Goal: Task Accomplishment & Management: Complete application form

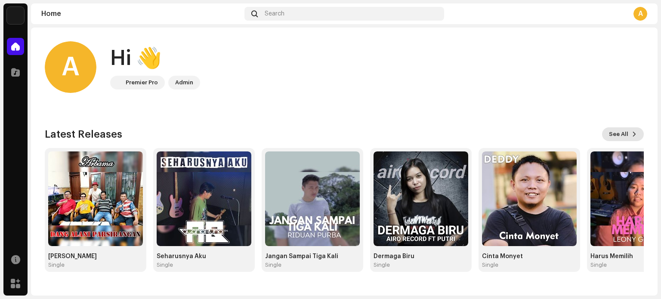
click at [623, 134] on span "See All" at bounding box center [618, 134] width 19 height 17
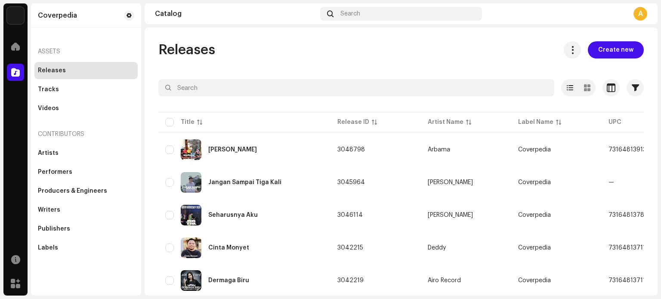
drag, startPoint x: 503, startPoint y: 13, endPoint x: 495, endPoint y: 11, distance: 8.0
click at [495, 11] on div "A" at bounding box center [566, 14] width 162 height 14
click at [598, 50] on span "Create new" at bounding box center [615, 49] width 35 height 17
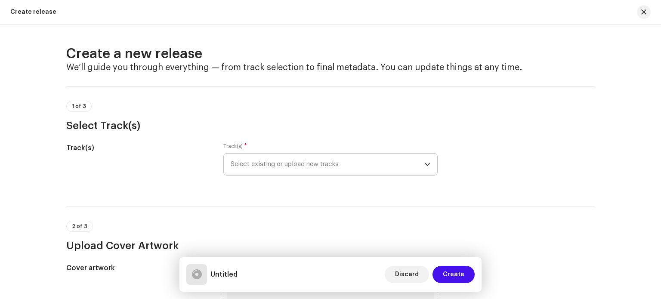
click at [375, 163] on span "Select existing or upload new tracks" at bounding box center [328, 165] width 194 height 22
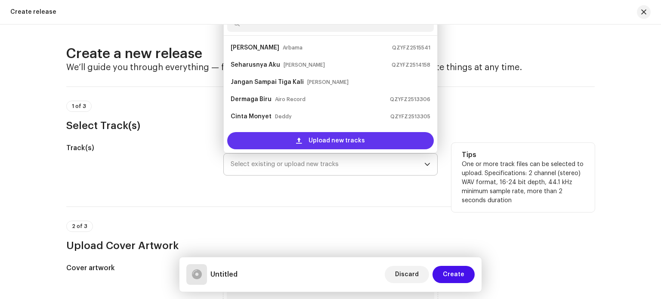
click at [348, 143] on span "Upload new tracks" at bounding box center [336, 140] width 56 height 17
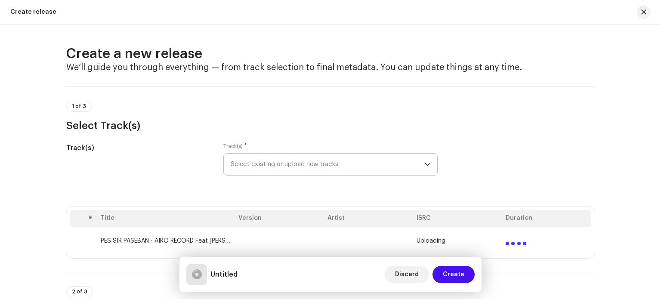
drag, startPoint x: 3, startPoint y: 100, endPoint x: 153, endPoint y: 120, distance: 151.0
click at [3, 100] on div "Create a new release We’ll guide you through everything — from track selection …" at bounding box center [330, 162] width 661 height 275
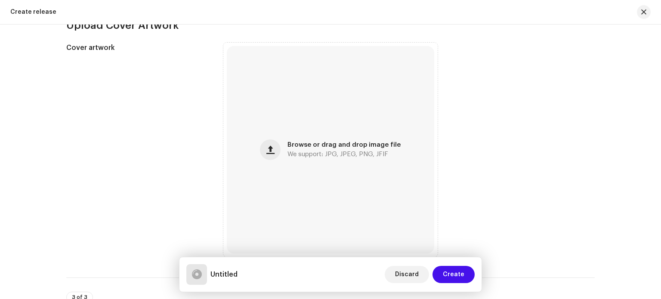
scroll to position [301, 0]
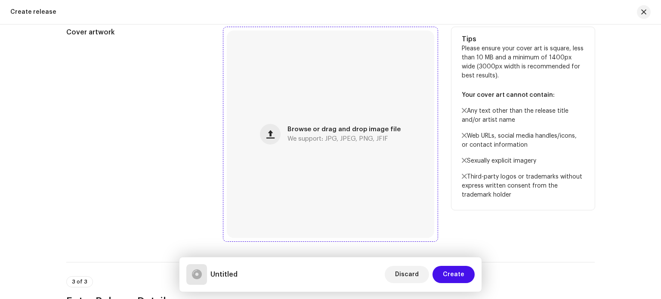
click at [363, 136] on span "We support: JPG, JPEG, PNG, JFIF" at bounding box center [337, 139] width 101 height 6
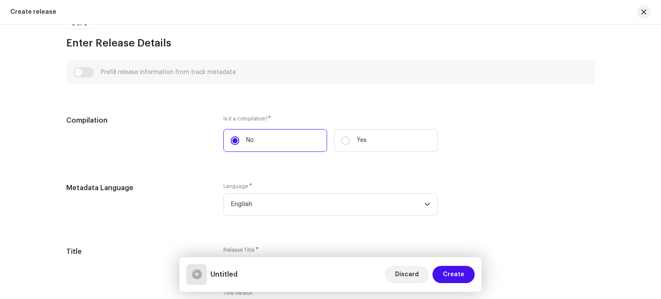
scroll to position [645, 0]
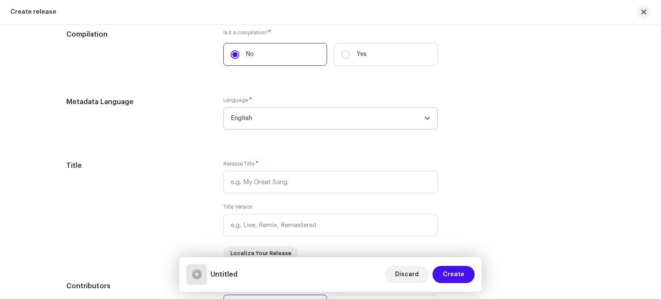
click at [428, 121] on icon "dropdown trigger" at bounding box center [427, 118] width 6 height 6
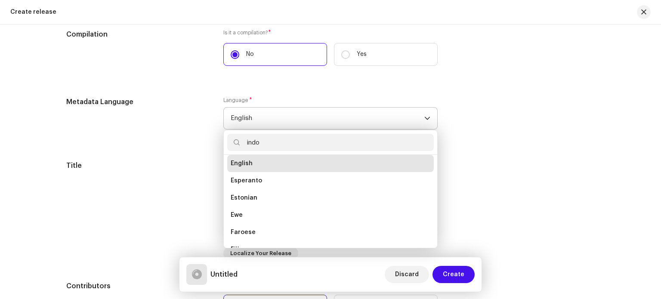
scroll to position [3, 0]
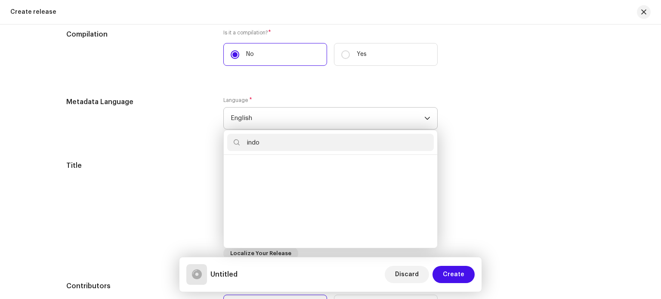
type input "indo"
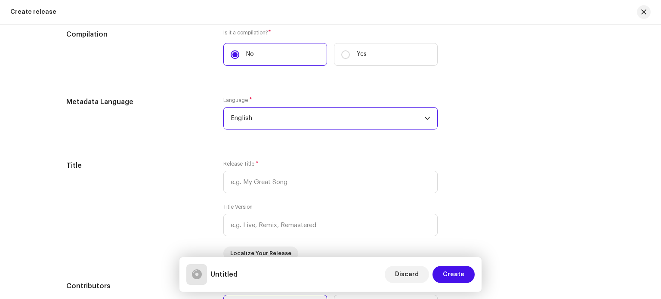
click at [314, 123] on span "English" at bounding box center [328, 119] width 194 height 22
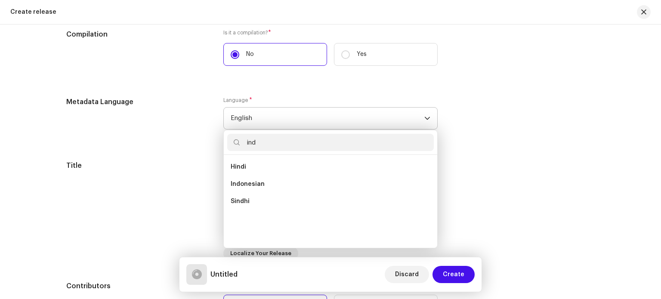
scroll to position [0, 0]
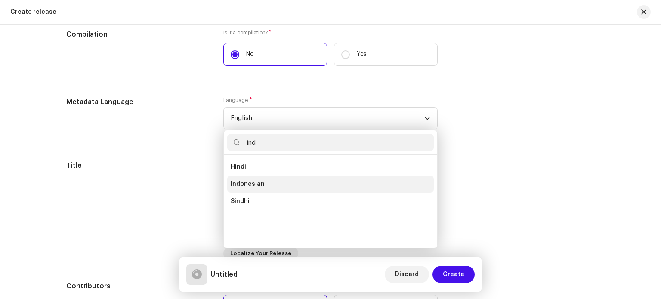
type input "ind"
click at [260, 188] on span "Indonesian" at bounding box center [248, 184] width 34 height 9
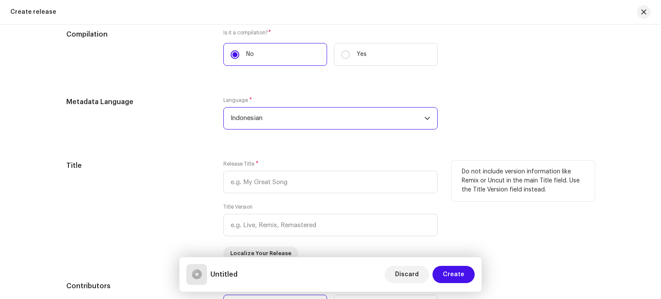
scroll to position [688, 0]
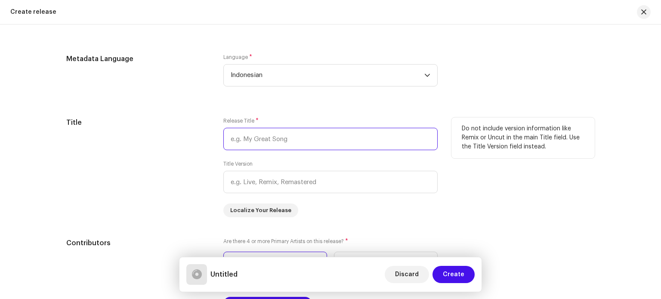
click at [258, 141] on input "text" at bounding box center [330, 139] width 214 height 22
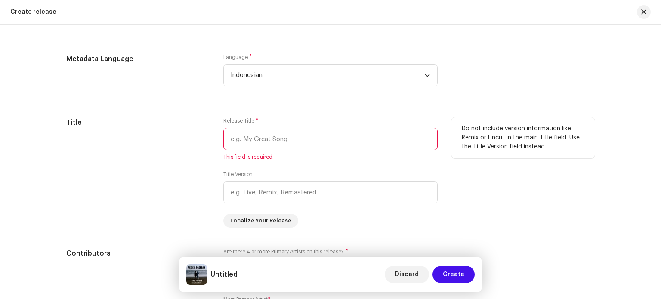
paste input "Pesisir Paseban"
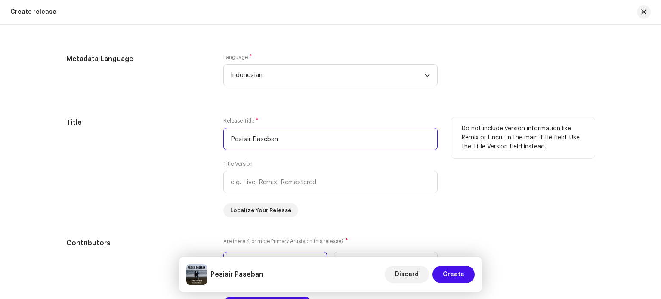
click at [230, 138] on input "Pesisir Paseban" at bounding box center [330, 139] width 214 height 22
type input "Pesisir Paseban"
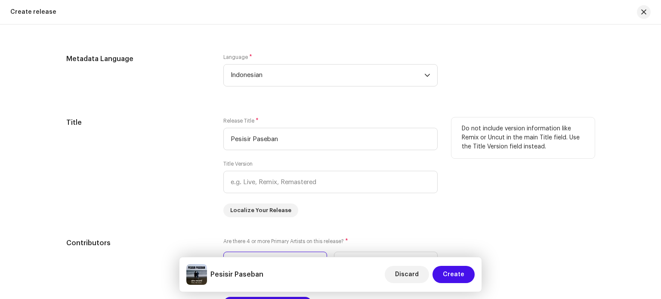
click at [206, 158] on div "Title" at bounding box center [137, 167] width 143 height 100
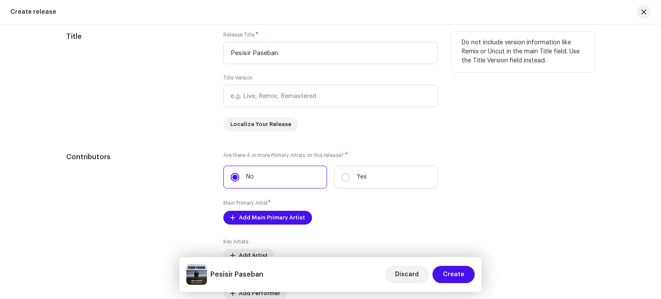
scroll to position [817, 0]
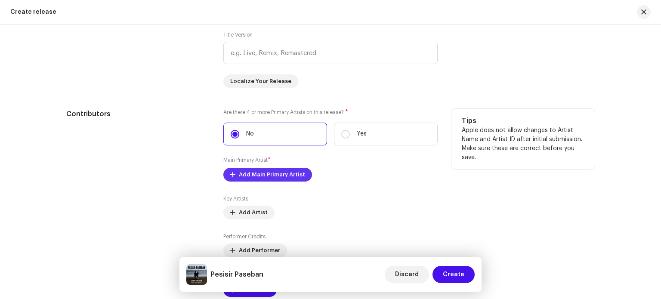
click at [278, 174] on span "Add Main Primary Artist" at bounding box center [272, 174] width 66 height 17
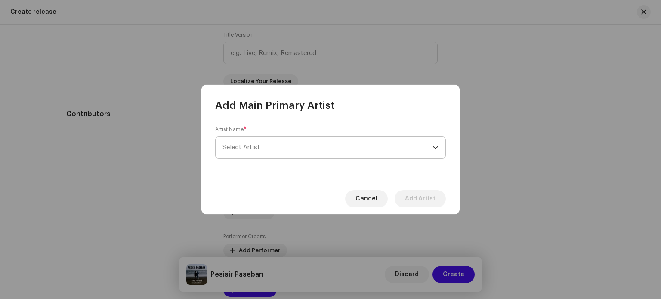
click at [275, 142] on span "Select Artist" at bounding box center [327, 148] width 210 height 22
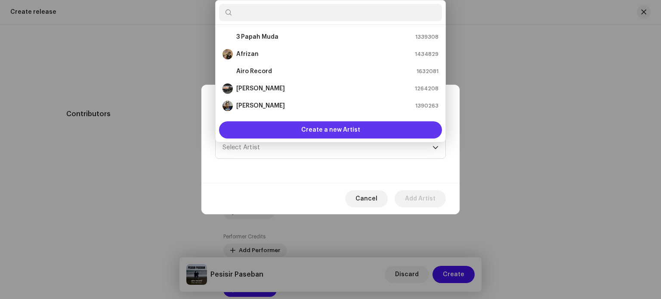
scroll to position [14, 0]
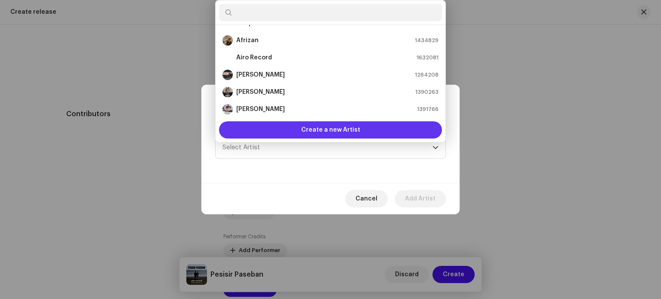
click at [305, 130] on span "Create a new Artist" at bounding box center [330, 129] width 59 height 17
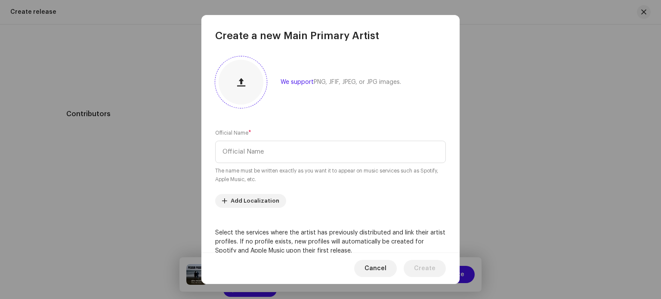
click at [234, 84] on button "button" at bounding box center [241, 82] width 21 height 21
click at [287, 156] on input "text" at bounding box center [330, 152] width 231 height 22
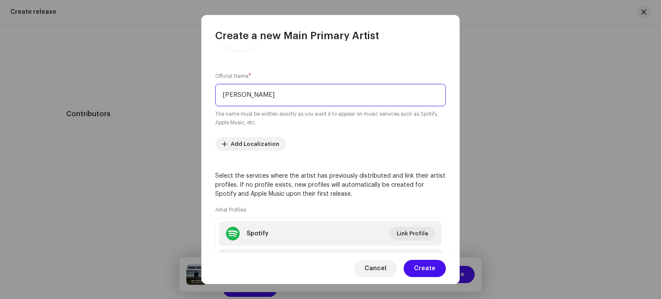
scroll to position [0, 0]
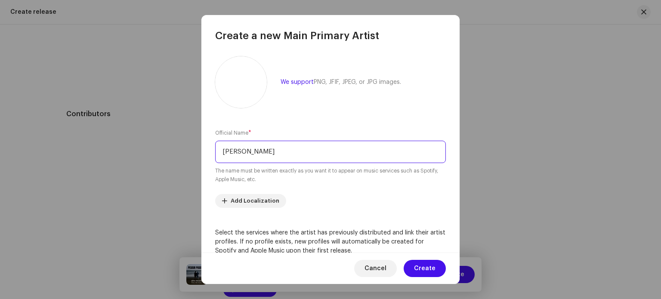
type input "[PERSON_NAME]"
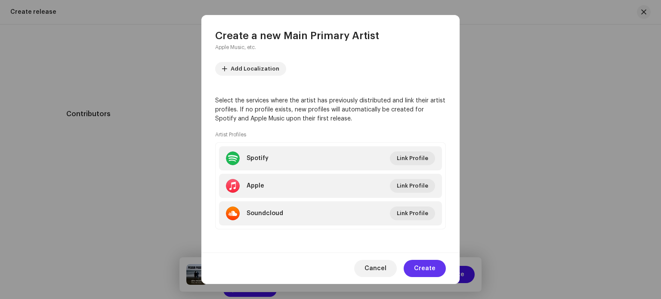
click at [432, 263] on span "Create" at bounding box center [425, 268] width 22 height 17
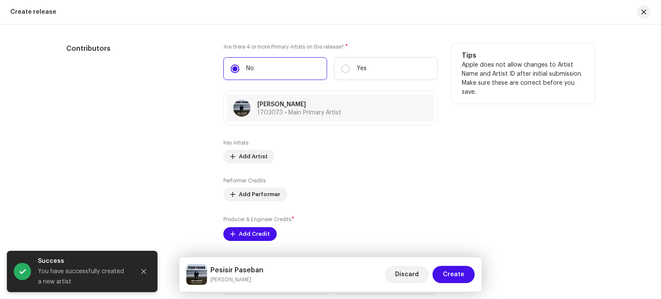
scroll to position [947, 0]
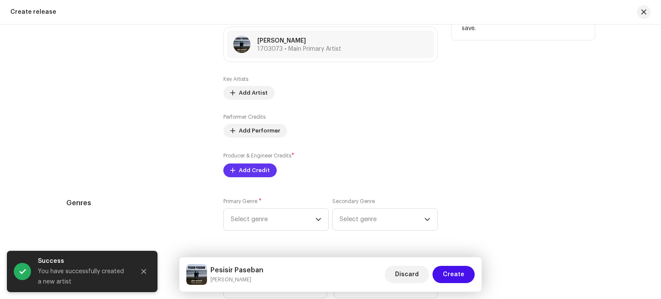
click at [265, 172] on span "Add Credit" at bounding box center [254, 170] width 31 height 17
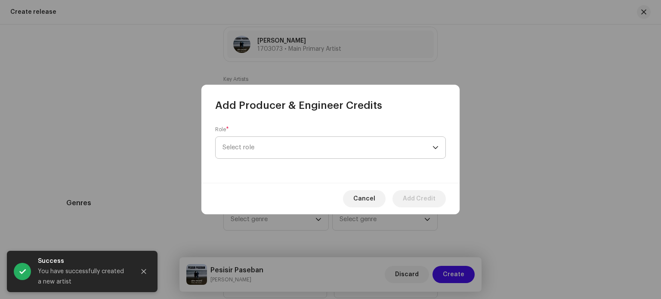
click at [266, 146] on span "Select role" at bounding box center [327, 148] width 210 height 22
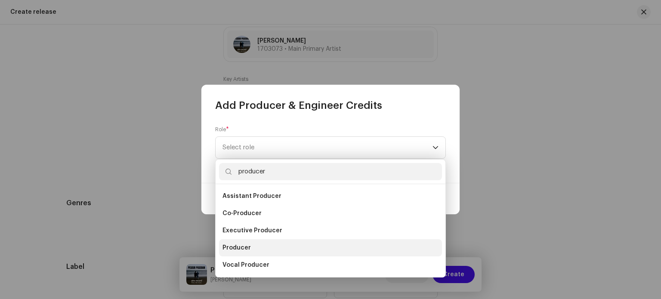
type input "producer"
click at [289, 243] on li "Producer" at bounding box center [330, 247] width 223 height 17
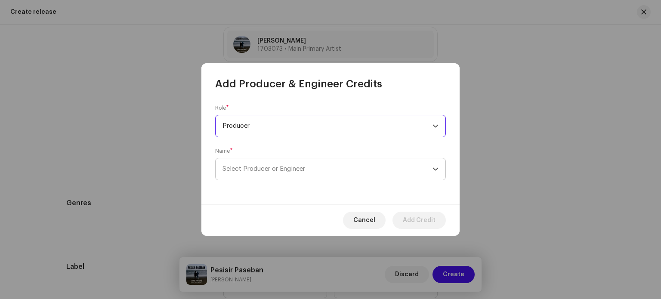
click at [315, 167] on span "Select Producer or Engineer" at bounding box center [327, 169] width 210 height 22
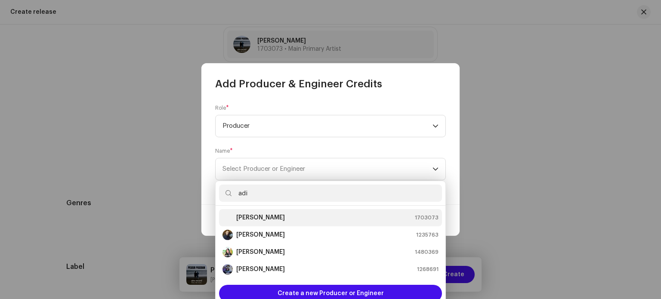
type input "adi"
click at [298, 213] on div "Adi Airo 1703073" at bounding box center [330, 218] width 216 height 10
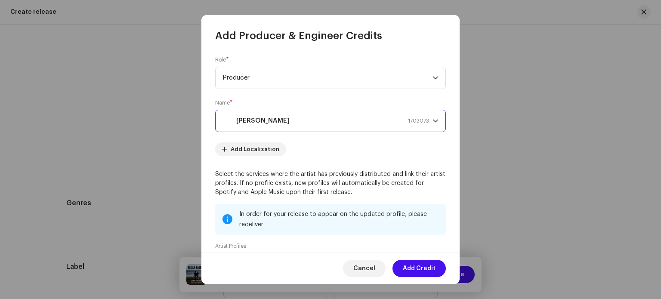
scroll to position [112, 0]
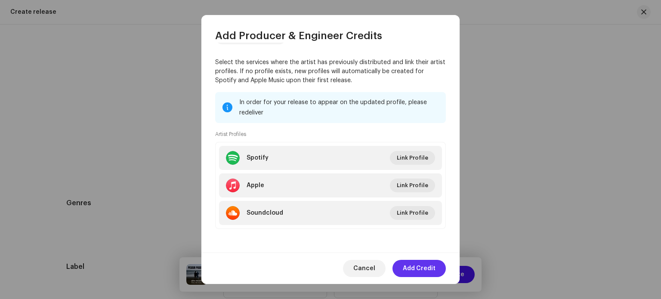
click at [424, 262] on span "Add Credit" at bounding box center [419, 268] width 33 height 17
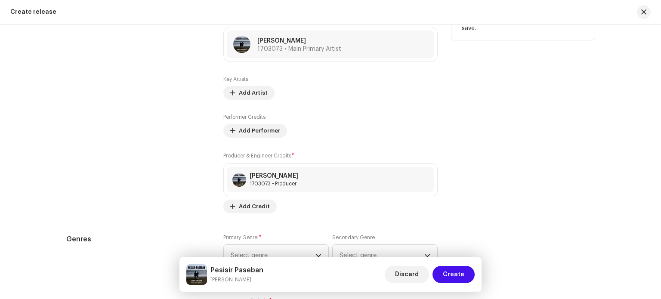
scroll to position [1076, 0]
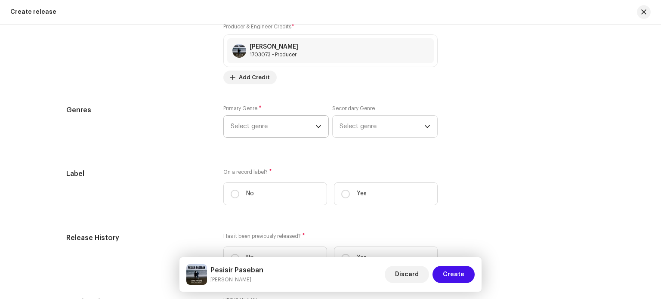
click at [301, 126] on span "Select genre" at bounding box center [273, 127] width 85 height 22
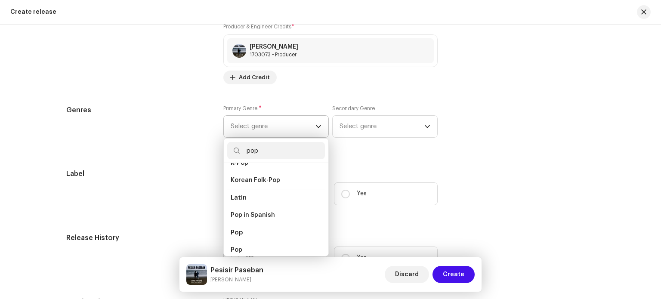
scroll to position [301, 0]
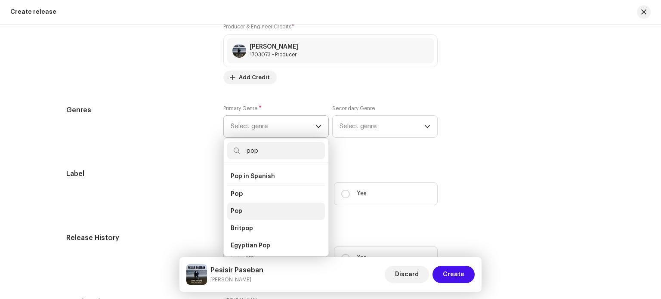
type input "pop"
click at [281, 206] on li "Pop" at bounding box center [276, 211] width 98 height 17
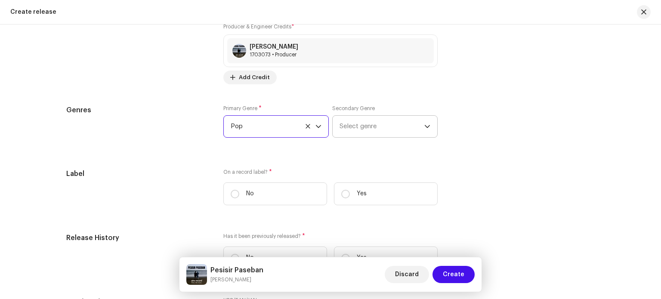
click at [407, 120] on span "Select genre" at bounding box center [381, 127] width 85 height 22
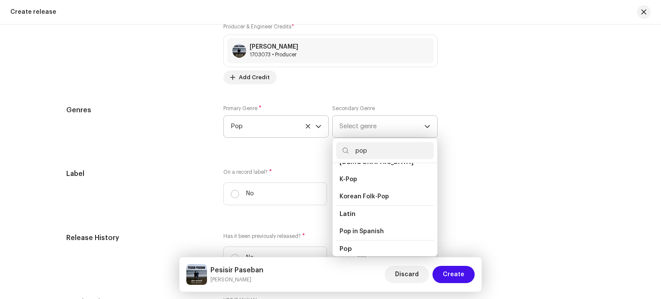
scroll to position [258, 0]
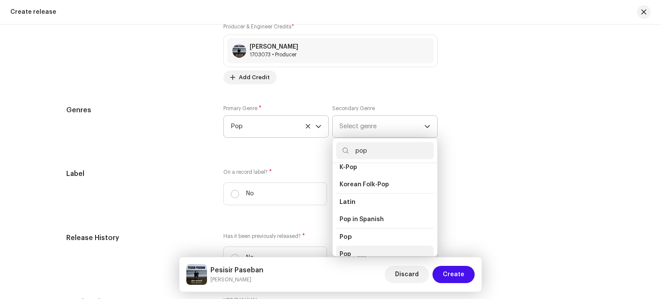
type input "pop"
click at [379, 246] on li "Pop" at bounding box center [385, 254] width 98 height 17
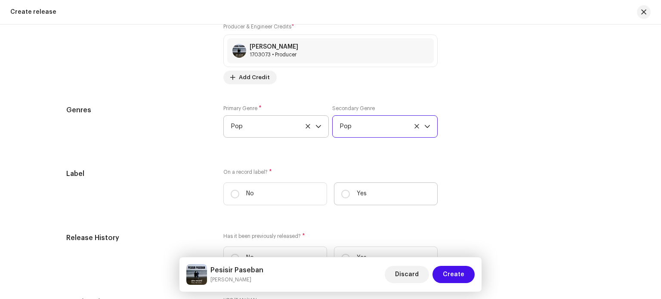
click at [351, 196] on label "Yes" at bounding box center [386, 193] width 104 height 23
click at [350, 196] on input "Yes" at bounding box center [345, 194] width 9 height 9
radio input "true"
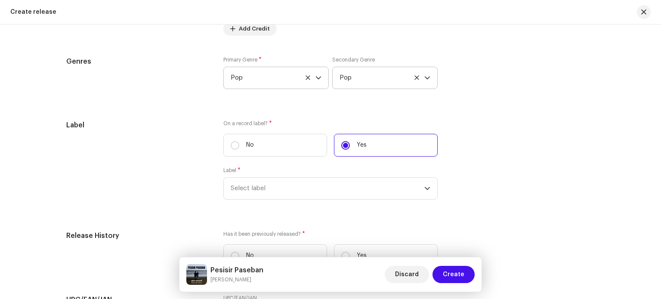
scroll to position [1162, 0]
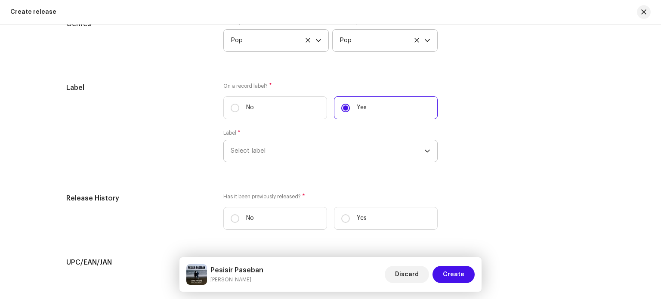
click at [412, 146] on span "Select label" at bounding box center [328, 151] width 194 height 22
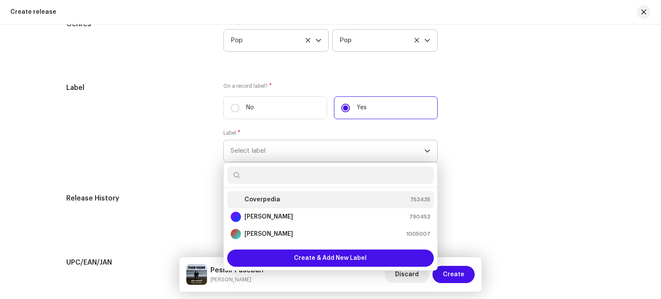
click at [325, 197] on div "Coverpedia 753435" at bounding box center [331, 199] width 200 height 10
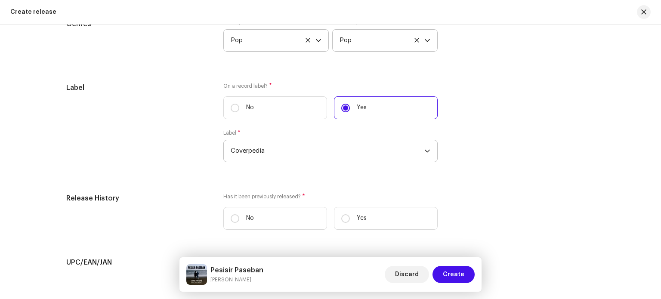
click at [460, 169] on div "Label On a record label? * No Yes Label * Coverpedia" at bounding box center [330, 128] width 528 height 90
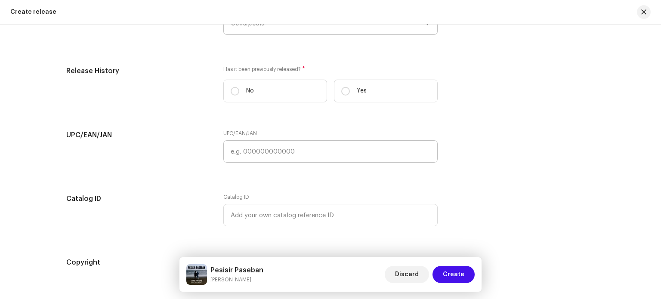
scroll to position [1291, 0]
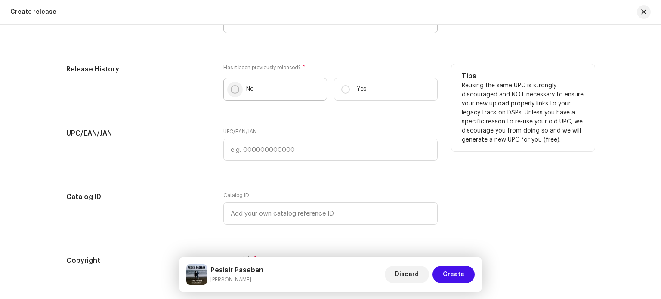
click at [234, 89] on input "No" at bounding box center [235, 89] width 9 height 9
radio input "true"
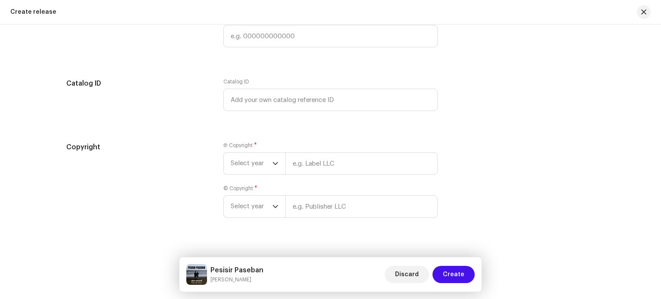
scroll to position [1419, 0]
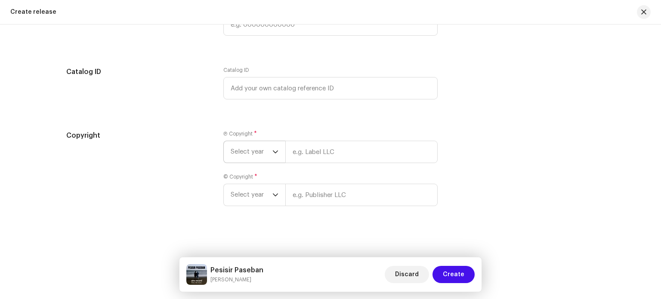
click at [266, 149] on span "Select year" at bounding box center [252, 152] width 42 height 22
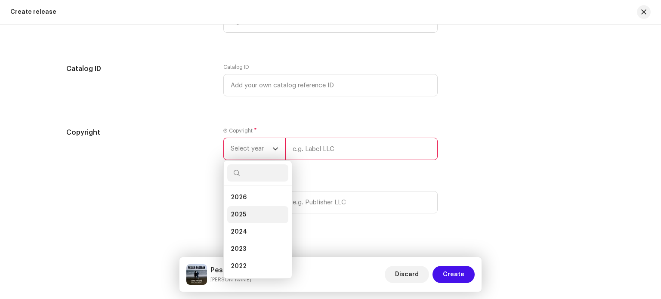
click at [257, 213] on li "2025" at bounding box center [257, 214] width 61 height 17
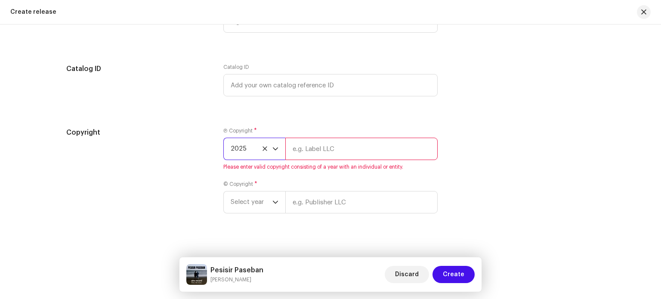
click at [326, 147] on input "text" at bounding box center [361, 149] width 152 height 22
type input "Coverpedia"
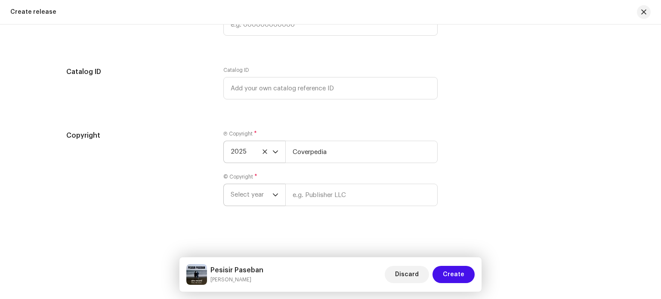
click at [272, 195] on icon "dropdown trigger" at bounding box center [275, 195] width 6 height 6
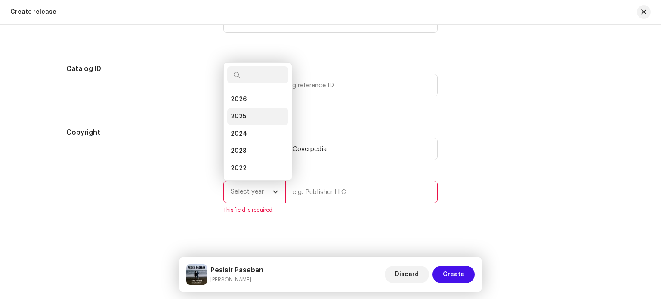
click at [258, 120] on li "2025" at bounding box center [257, 116] width 61 height 17
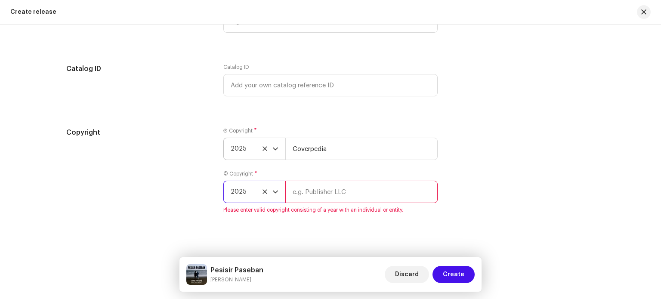
click at [323, 197] on input "text" at bounding box center [361, 192] width 152 height 22
type input "Coverpedia"
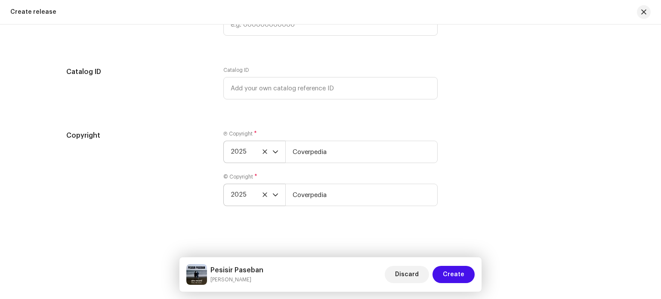
click at [193, 152] on div "Copyright" at bounding box center [137, 173] width 143 height 86
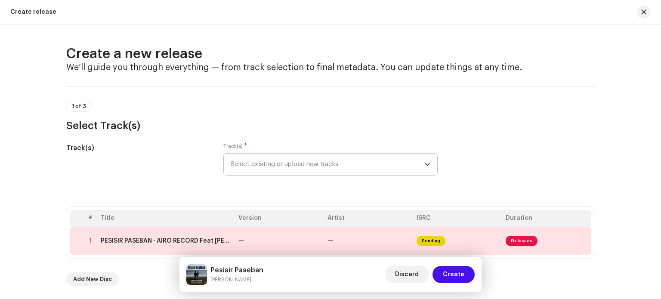
scroll to position [86, 0]
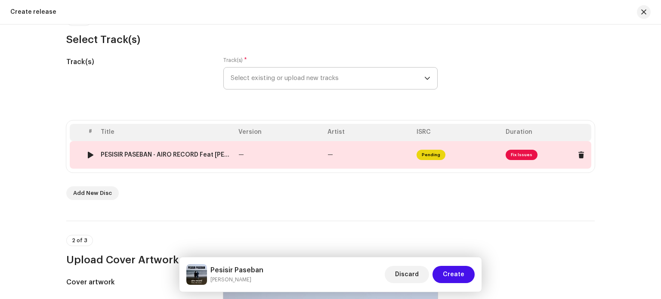
click at [511, 152] on span "Fix Issues" at bounding box center [522, 155] width 32 height 10
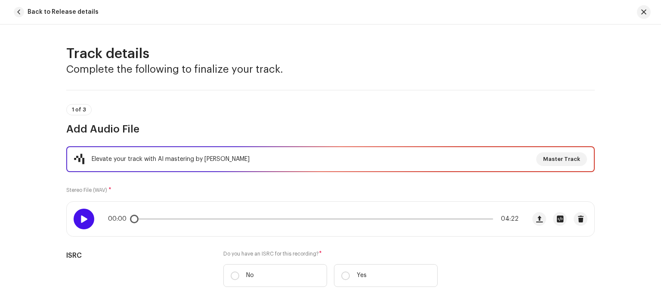
click at [85, 216] on span at bounding box center [83, 219] width 7 height 7
click at [150, 216] on div "00:03 04:22" at bounding box center [313, 219] width 410 height 7
click at [148, 218] on p-slider at bounding box center [313, 219] width 360 height 2
click at [159, 221] on div "00:12 04:22" at bounding box center [313, 219] width 410 height 7
click at [166, 218] on p-slider at bounding box center [313, 219] width 360 height 2
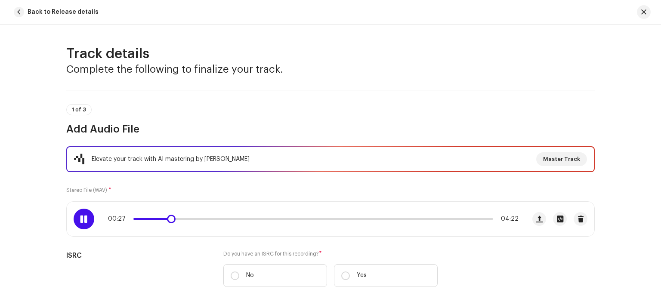
click at [195, 218] on p-slider at bounding box center [313, 219] width 360 height 2
click at [192, 218] on span at bounding box center [166, 219] width 67 height 2
click at [80, 216] on span at bounding box center [83, 219] width 7 height 7
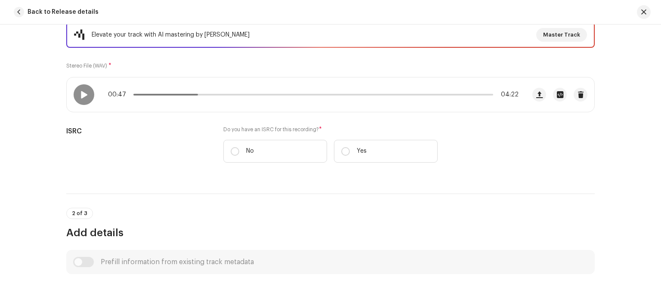
scroll to position [129, 0]
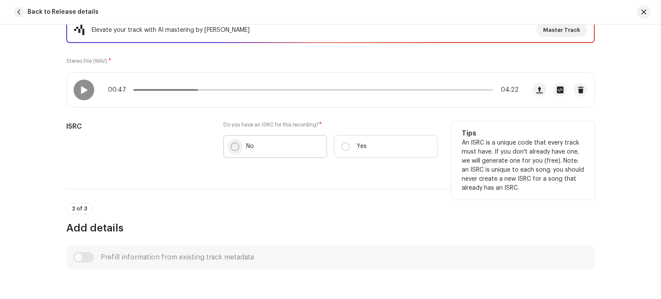
click at [237, 143] on p-radiobutton at bounding box center [235, 146] width 9 height 9
click at [237, 143] on input "No" at bounding box center [235, 146] width 9 height 9
radio input "true"
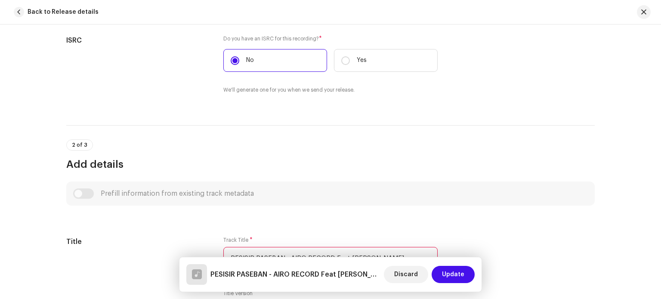
scroll to position [301, 0]
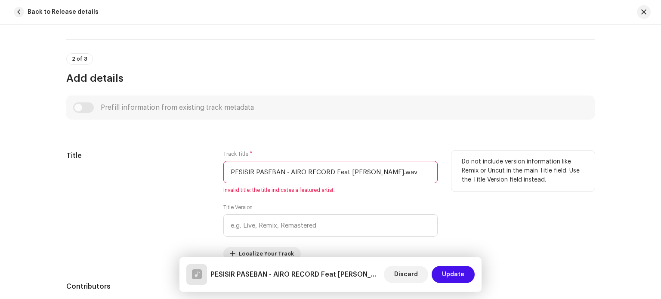
click at [280, 171] on input "PESISIR PASEBAN - AIRO RECORD Feat [PERSON_NAME].wav" at bounding box center [330, 172] width 214 height 22
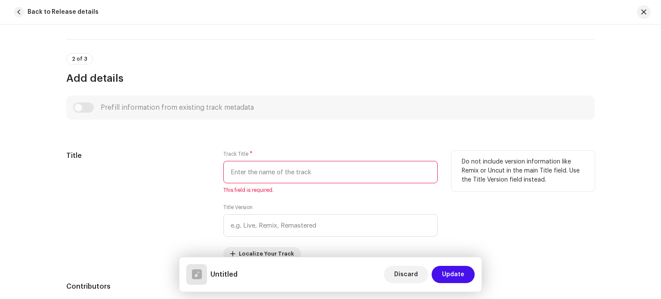
paste input "Pesisir Paseban"
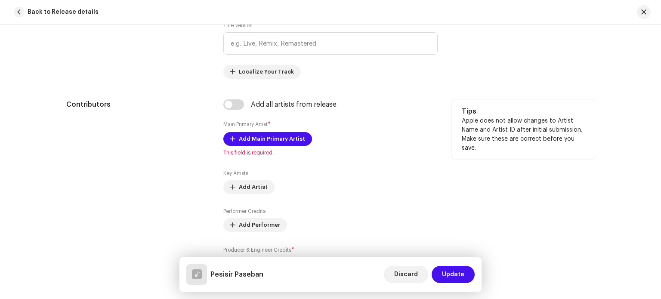
scroll to position [473, 0]
type input "Pesisir Paseban"
click at [266, 139] on span "Add Main Primary Artist" at bounding box center [272, 138] width 66 height 17
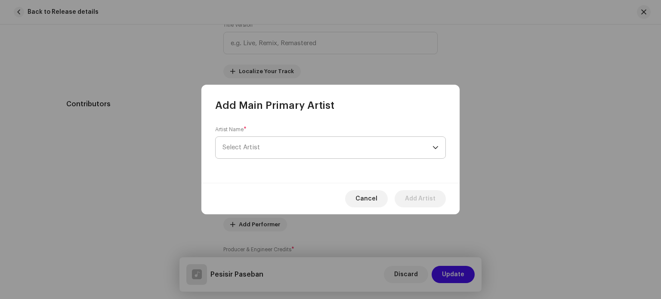
click at [275, 148] on span "Select Artist" at bounding box center [327, 148] width 210 height 22
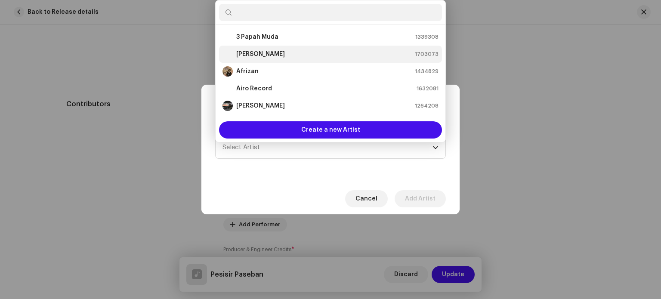
click at [270, 55] on div "Adi Airo 1703073" at bounding box center [330, 54] width 216 height 10
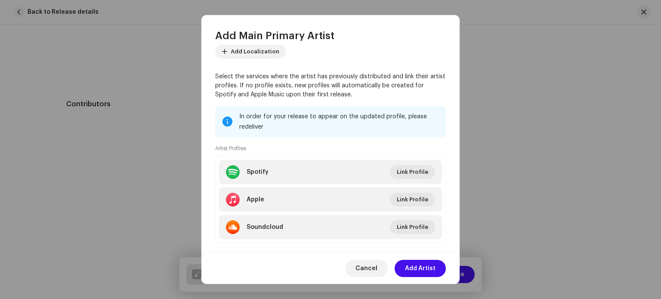
scroll to position [69, 0]
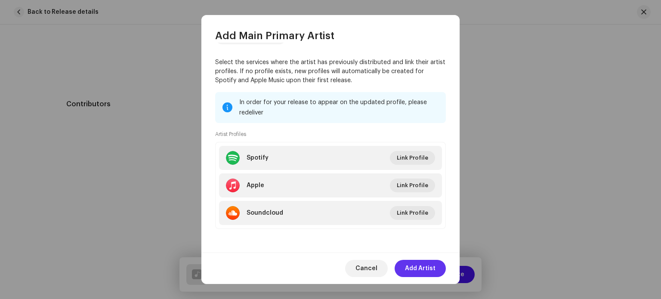
click at [426, 267] on span "Add Artist" at bounding box center [420, 268] width 31 height 17
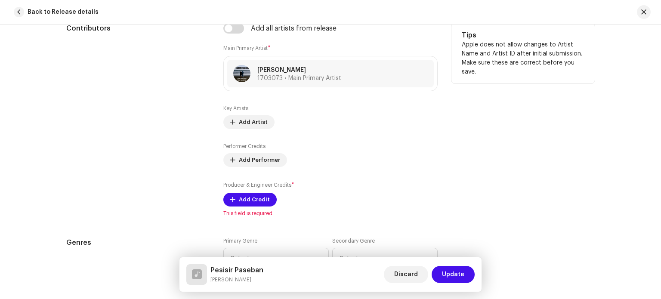
scroll to position [559, 0]
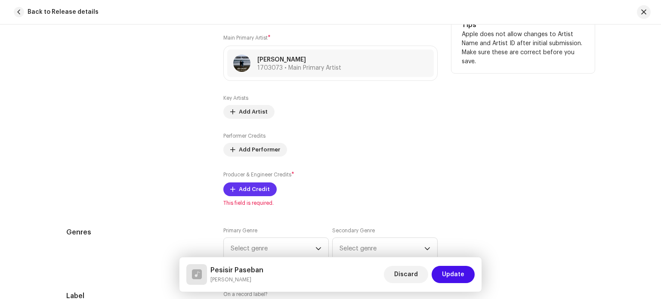
click at [266, 185] on button "Add Credit" at bounding box center [249, 189] width 53 height 14
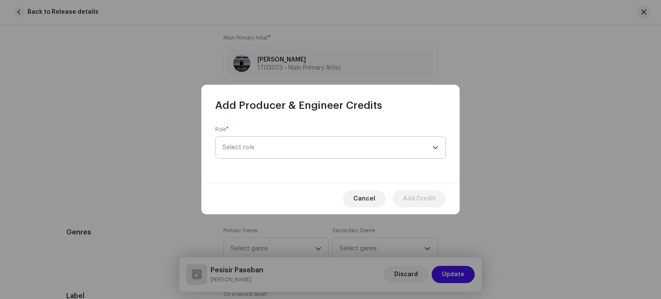
click at [280, 153] on span "Select role" at bounding box center [327, 148] width 210 height 22
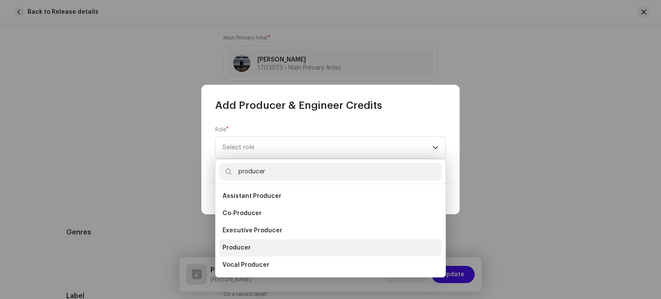
type input "producer"
click at [263, 250] on li "Producer" at bounding box center [330, 247] width 223 height 17
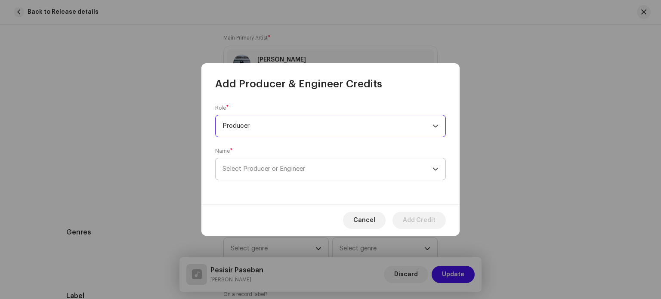
click at [274, 165] on span "Select Producer or Engineer" at bounding box center [327, 169] width 210 height 22
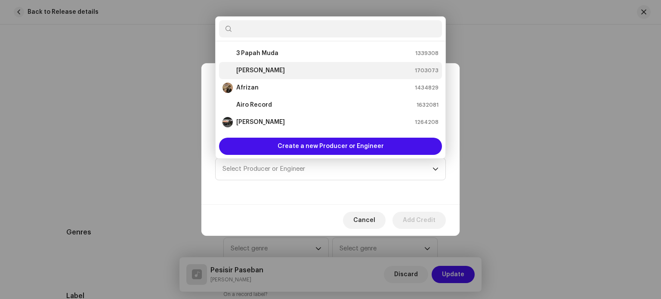
click at [275, 74] on div "Adi Airo 1703073" at bounding box center [330, 70] width 216 height 10
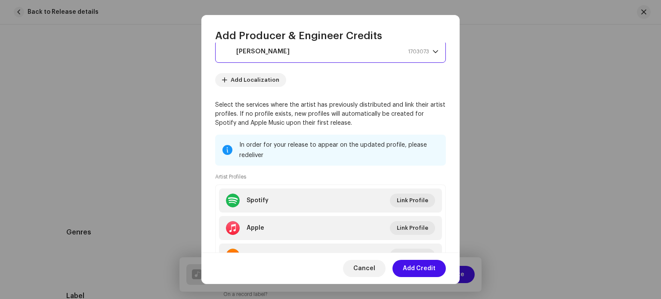
scroll to position [112, 0]
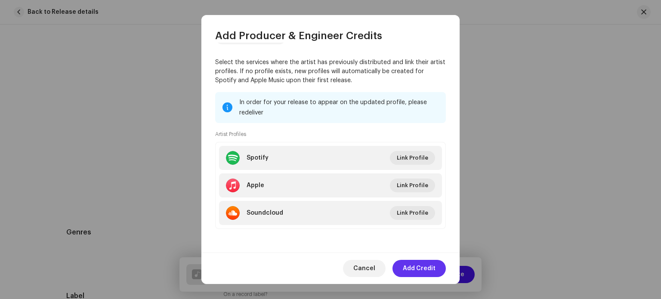
click at [435, 266] on span "Add Credit" at bounding box center [419, 268] width 33 height 17
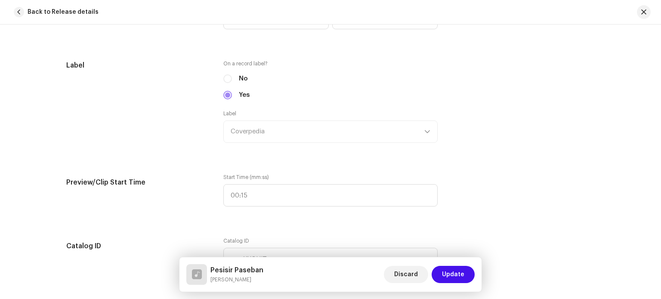
scroll to position [817, 0]
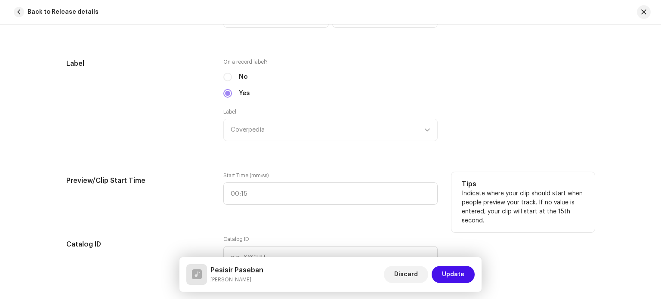
click at [215, 197] on div "Preview/Clip Start Time Start Time (mm:ss) Tips Indicate where your clip should…" at bounding box center [330, 193] width 528 height 43
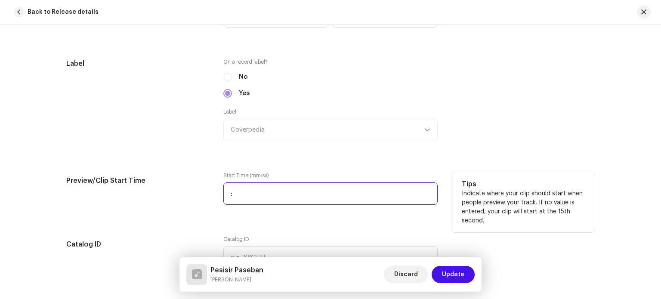
click at [224, 195] on input ":" at bounding box center [330, 193] width 214 height 22
type input "00:46"
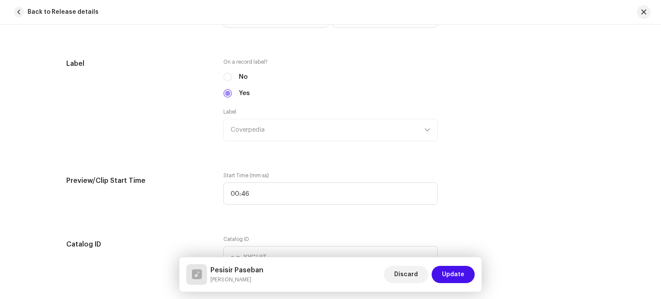
click at [169, 154] on div "Track details Complete the following to finalize your track. 1 of 3 Add Audio F…" at bounding box center [330, 199] width 556 height 1943
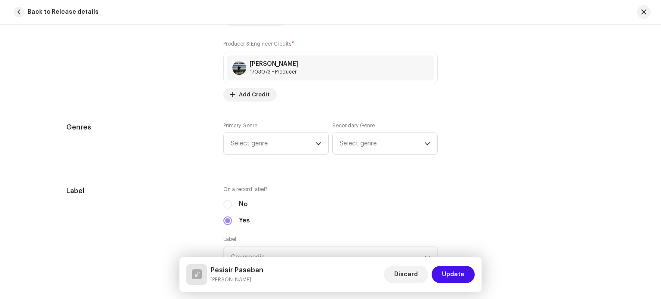
scroll to position [688, 0]
click at [259, 153] on span "Select genre" at bounding box center [273, 146] width 85 height 22
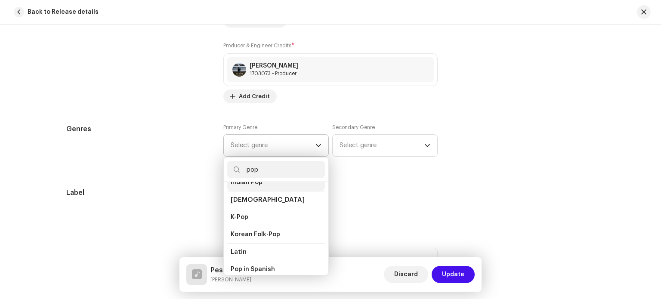
scroll to position [258, 0]
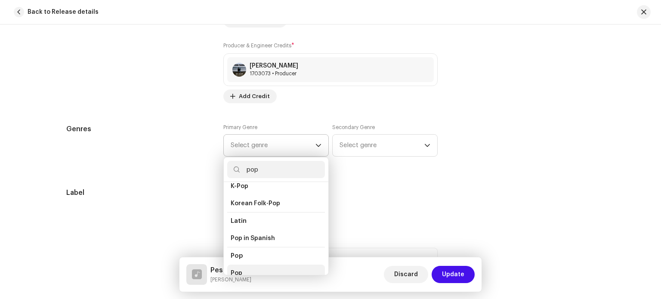
type input "pop"
click at [257, 265] on li "Pop" at bounding box center [276, 273] width 98 height 17
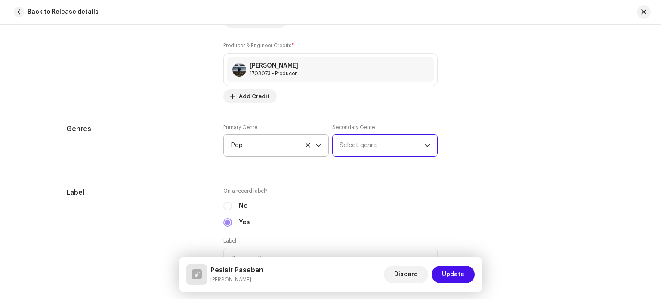
click at [385, 146] on span "Select genre" at bounding box center [381, 146] width 85 height 22
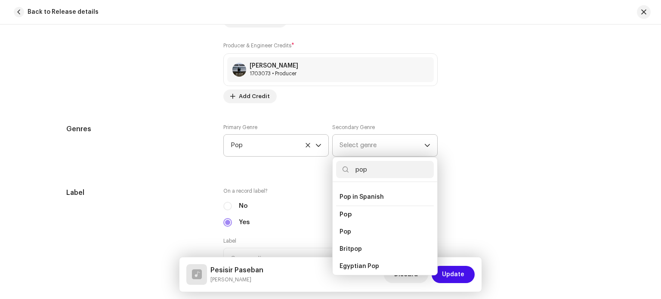
scroll to position [301, 0]
type input "pop"
click at [378, 225] on li "Pop" at bounding box center [385, 230] width 98 height 17
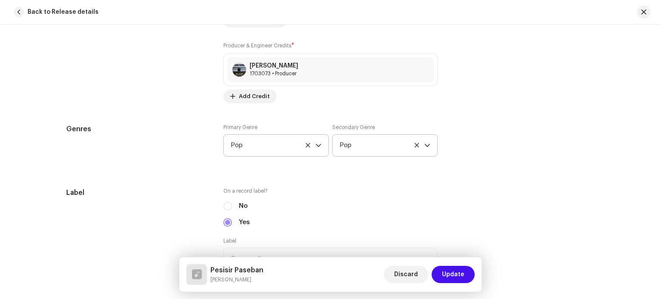
click at [483, 151] on div "Genres Primary Genre Pop Secondary Genre Pop" at bounding box center [330, 145] width 528 height 43
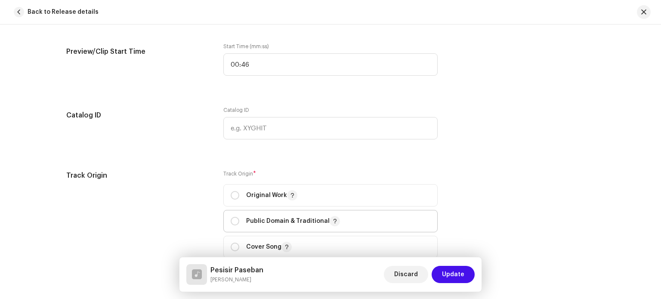
scroll to position [990, 0]
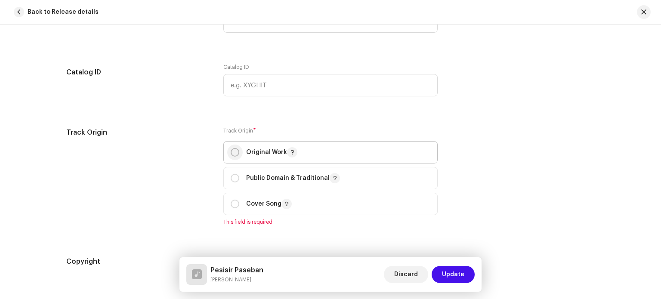
click at [236, 156] on input "radio" at bounding box center [235, 152] width 9 height 9
radio input "true"
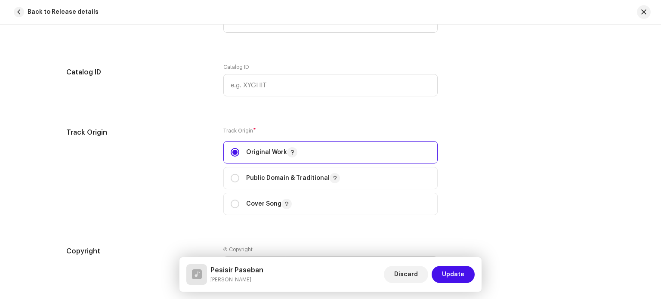
click at [445, 125] on div "Track details Complete the following to finalize your track. 1 of 3 Add Audio F…" at bounding box center [330, 22] width 556 height 1933
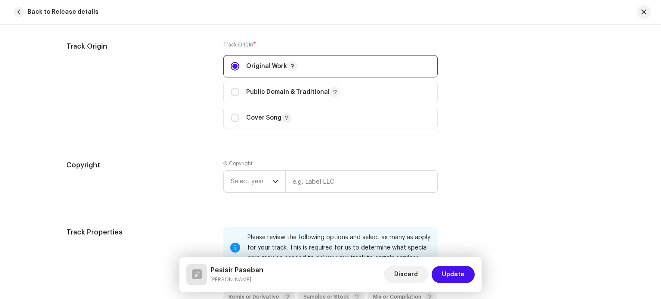
click at [188, 128] on div "Track Origin" at bounding box center [137, 90] width 143 height 98
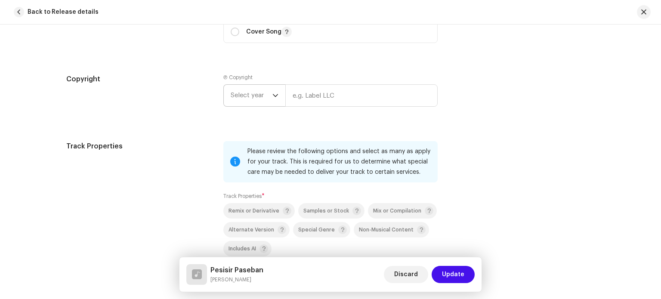
click at [273, 96] on icon "dropdown trigger" at bounding box center [275, 96] width 6 height 6
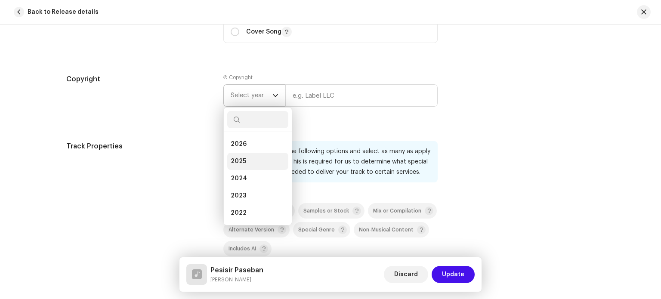
click at [243, 161] on li "2025" at bounding box center [257, 161] width 61 height 17
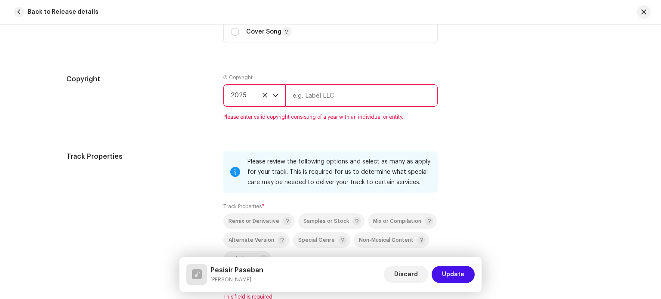
click at [307, 101] on input "text" at bounding box center [361, 95] width 152 height 22
type input "Coverpedia"
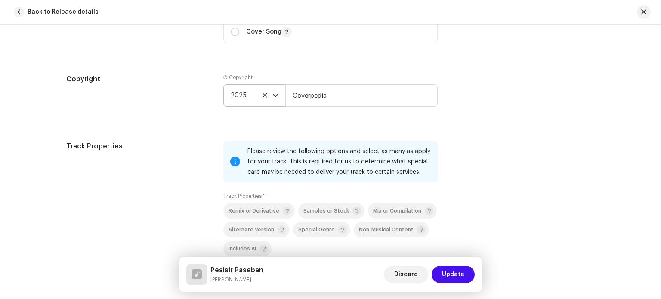
click at [175, 120] on div "Copyright" at bounding box center [137, 97] width 143 height 46
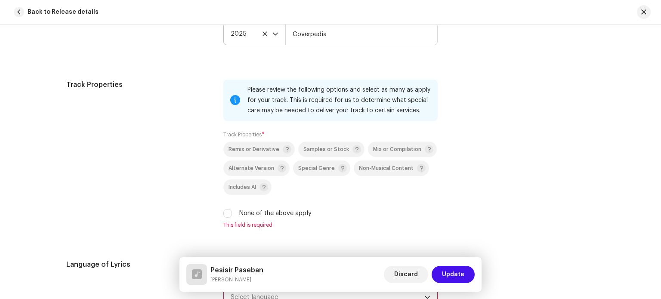
scroll to position [1291, 0]
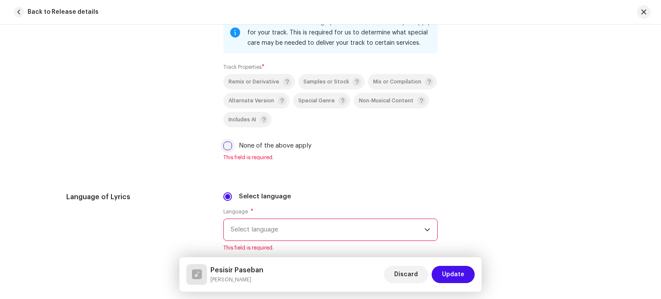
click at [224, 146] on input "None of the above apply" at bounding box center [227, 146] width 9 height 9
checkbox input "true"
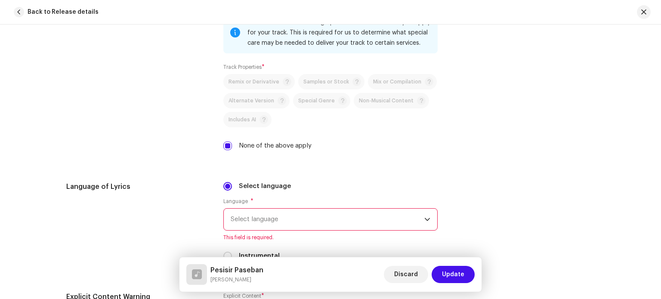
scroll to position [1420, 0]
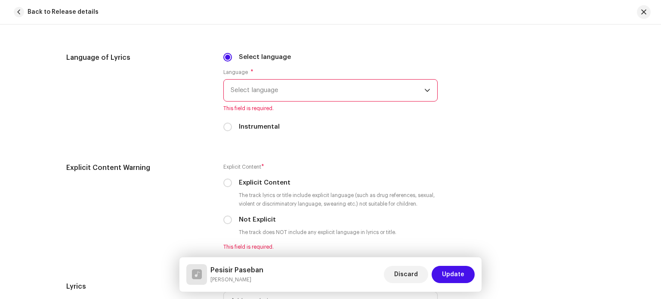
click at [281, 96] on span "Select language" at bounding box center [328, 91] width 194 height 22
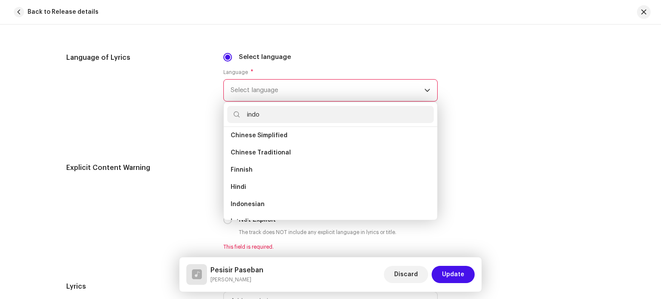
scroll to position [0, 0]
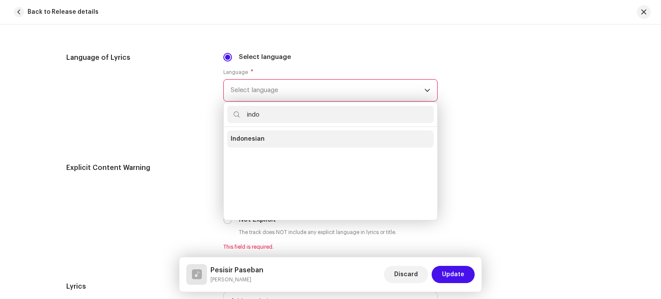
type input "indo"
click at [277, 136] on li "Indonesian" at bounding box center [330, 138] width 207 height 17
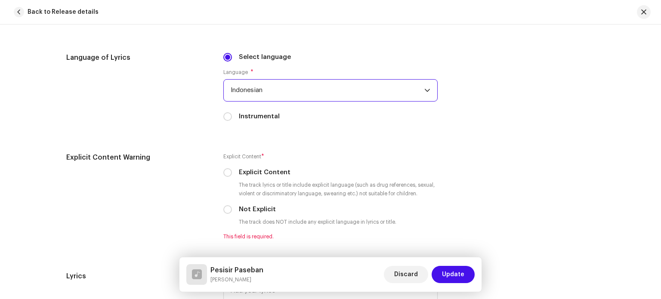
click at [180, 121] on div "Language of Lyrics" at bounding box center [137, 91] width 143 height 79
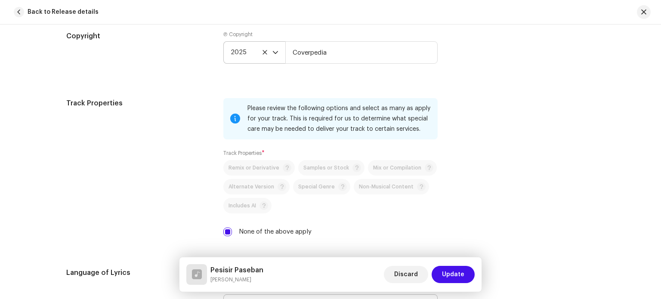
scroll to position [1420, 0]
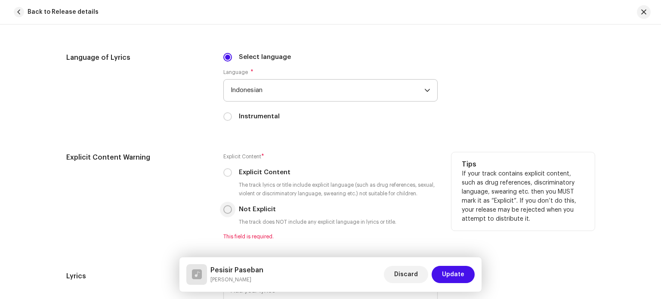
click at [226, 209] on input "Not Explicit" at bounding box center [227, 209] width 9 height 9
radio input "true"
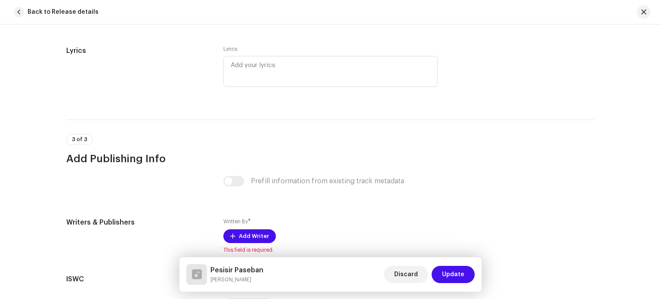
scroll to position [1721, 0]
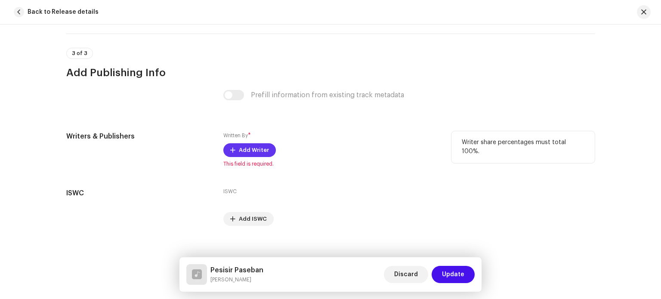
click at [241, 150] on span "Add Writer" at bounding box center [254, 150] width 30 height 17
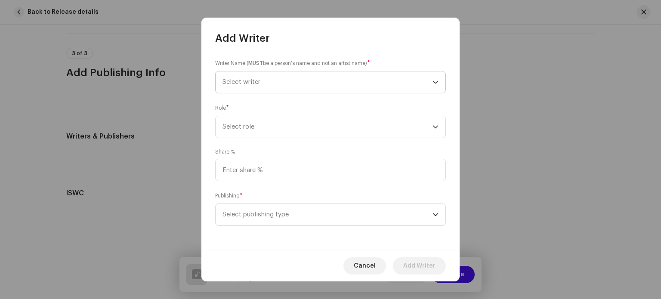
click at [342, 85] on span "Select writer" at bounding box center [327, 82] width 210 height 22
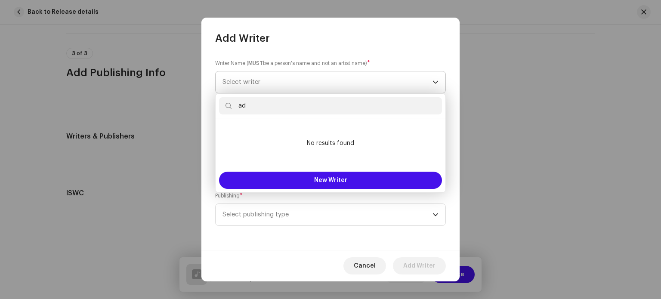
type input "a"
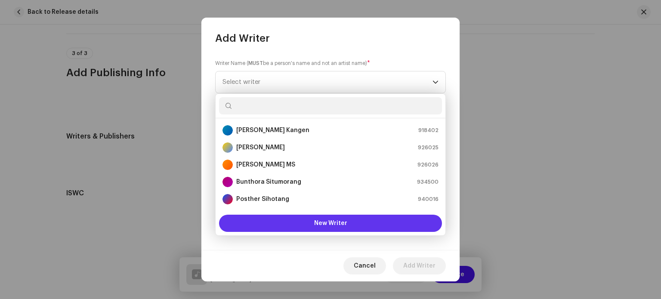
scroll to position [14, 0]
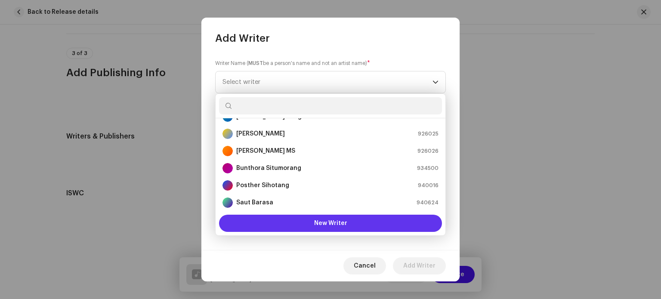
click at [318, 219] on button "New Writer" at bounding box center [330, 223] width 223 height 17
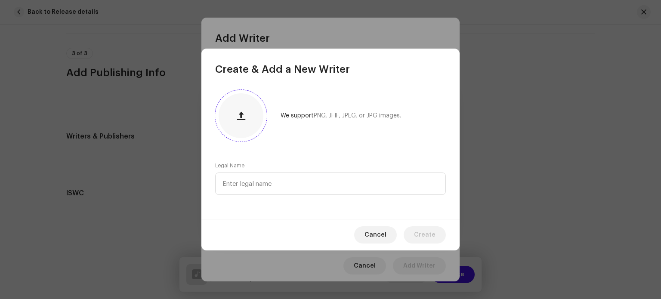
click at [247, 118] on button "button" at bounding box center [241, 115] width 21 height 21
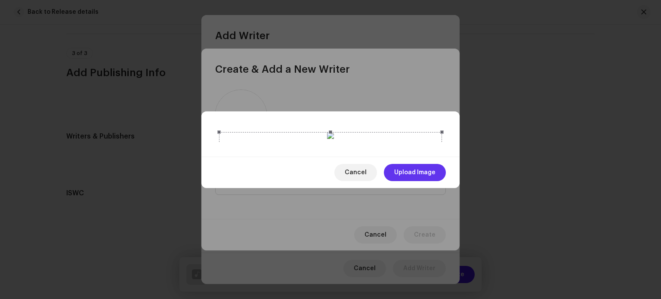
click at [405, 181] on span "Upload Image" at bounding box center [414, 172] width 41 height 17
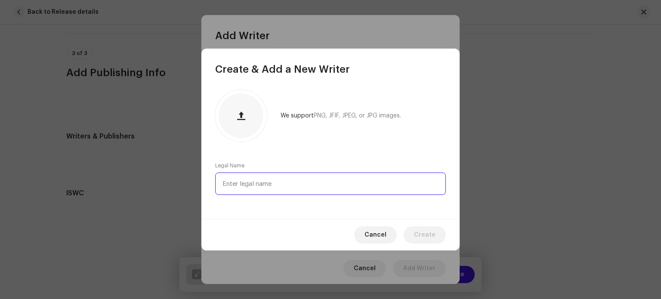
click at [260, 187] on input "text" at bounding box center [330, 184] width 231 height 22
type input "[PERSON_NAME]"
click at [423, 239] on span "Create" at bounding box center [425, 234] width 22 height 17
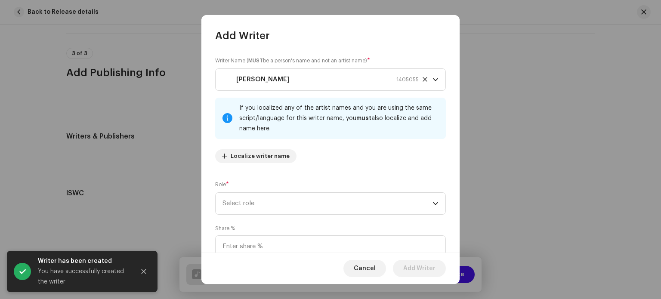
scroll to position [74, 0]
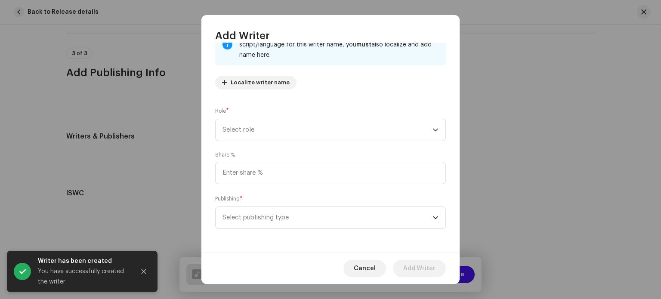
click at [338, 118] on div "Role * Select role" at bounding box center [330, 124] width 231 height 34
click at [339, 126] on span "Select role" at bounding box center [327, 130] width 210 height 22
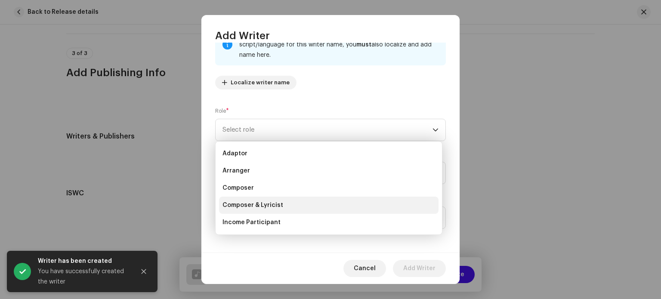
click at [272, 205] on span "Composer & Lyricist" at bounding box center [252, 205] width 61 height 9
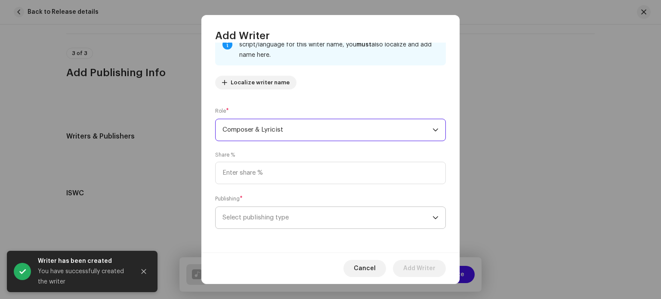
click at [277, 214] on span "Select publishing type" at bounding box center [327, 218] width 210 height 22
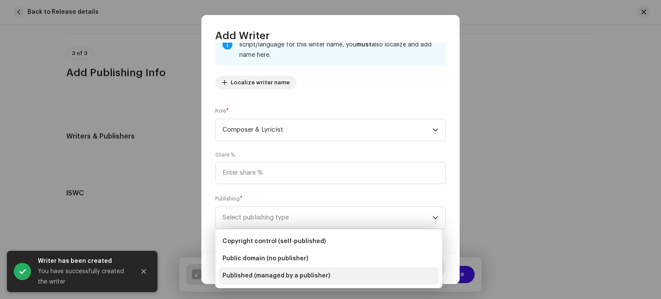
click at [273, 275] on span "Published (managed by a publisher)" at bounding box center [276, 275] width 108 height 9
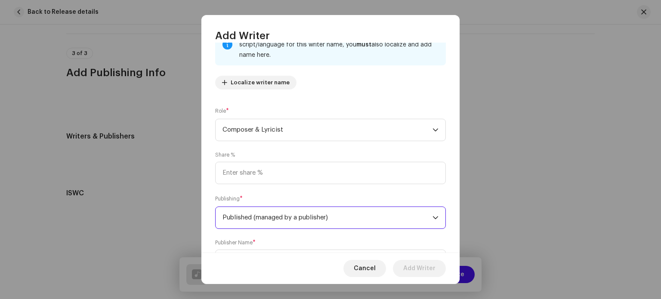
scroll to position [117, 0]
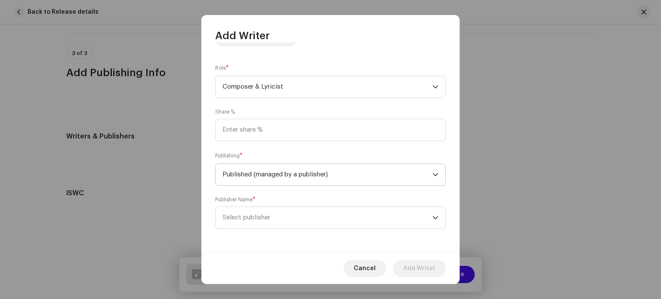
click at [292, 222] on span "Select publisher" at bounding box center [327, 218] width 210 height 22
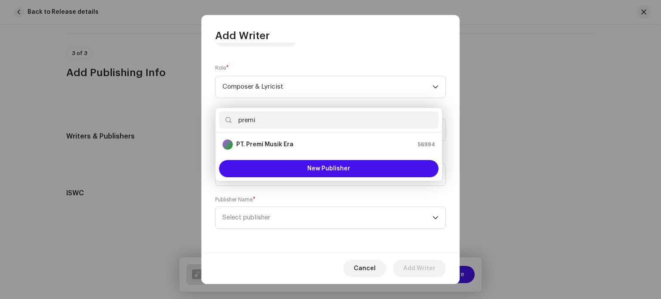
type input "premi"
click at [274, 135] on ul "PT. Premi Musik Era 56994" at bounding box center [329, 145] width 226 height 24
click at [280, 141] on strong "PT. Premi Musik Era" at bounding box center [264, 144] width 57 height 9
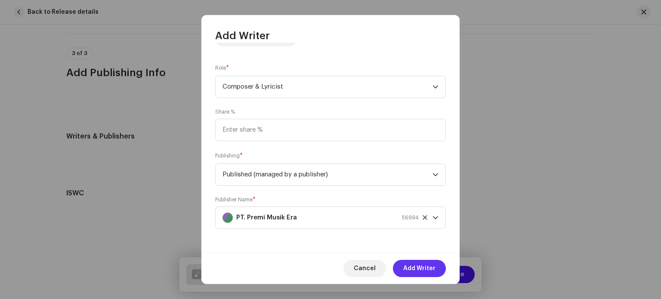
click at [419, 263] on span "Add Writer" at bounding box center [419, 268] width 32 height 17
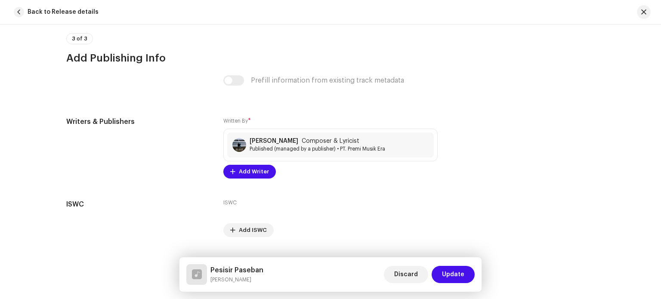
scroll to position [1758, 0]
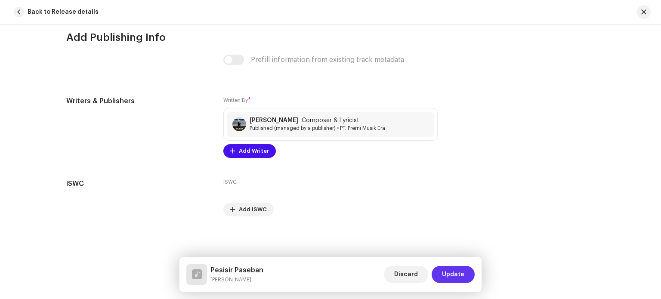
click at [459, 277] on span "Update" at bounding box center [453, 274] width 22 height 17
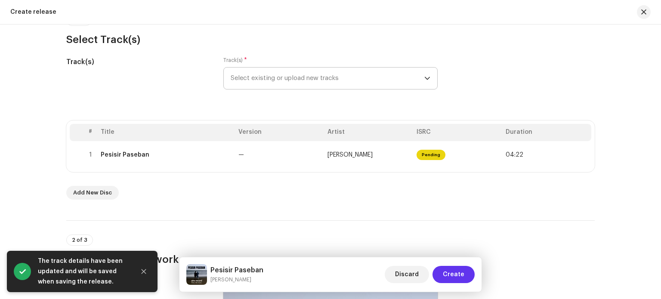
click at [458, 271] on span "Create" at bounding box center [454, 274] width 22 height 17
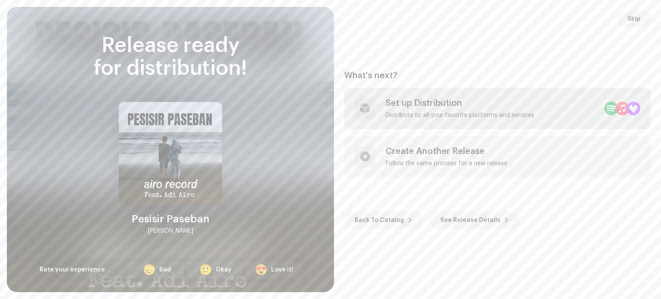
click at [458, 111] on div "Set up Distribution Distribute to all your favorite platforms and services" at bounding box center [460, 108] width 149 height 21
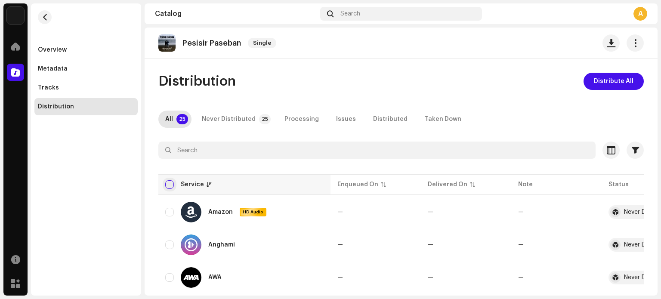
click at [169, 185] on input "checkbox" at bounding box center [169, 184] width 9 height 9
checkbox input "true"
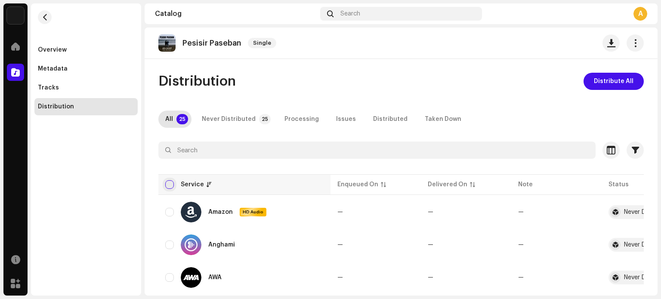
checkbox input "true"
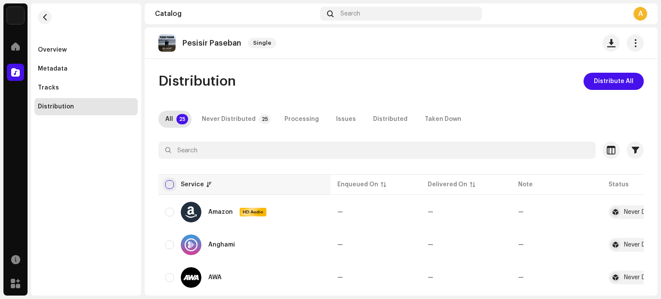
checkbox input "true"
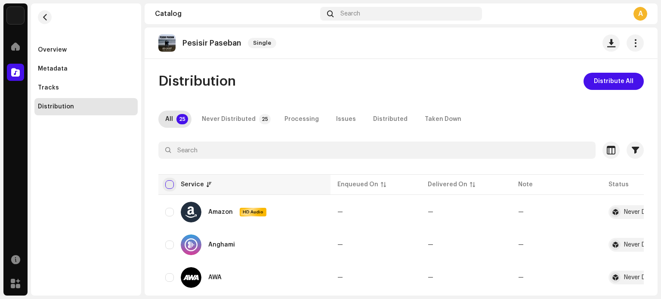
checkbox input "true"
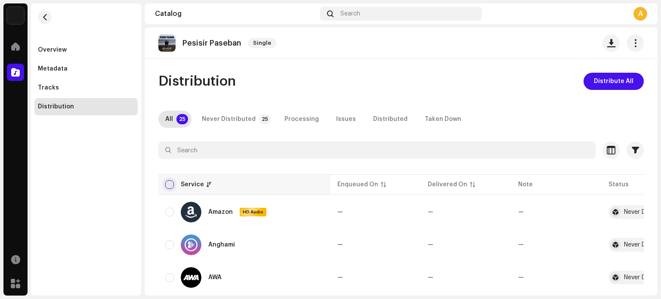
checkbox input "true"
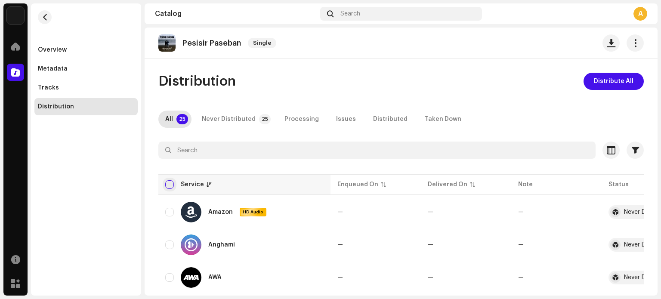
checkbox input "true"
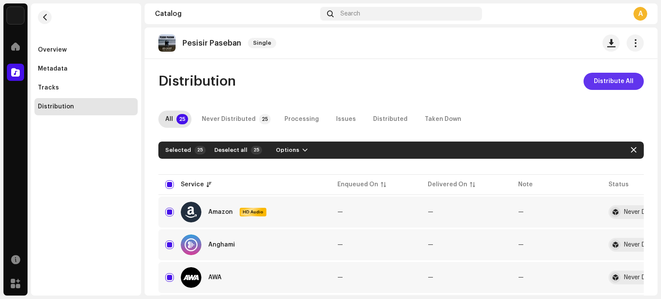
click at [599, 83] on span "Distribute All" at bounding box center [614, 81] width 40 height 17
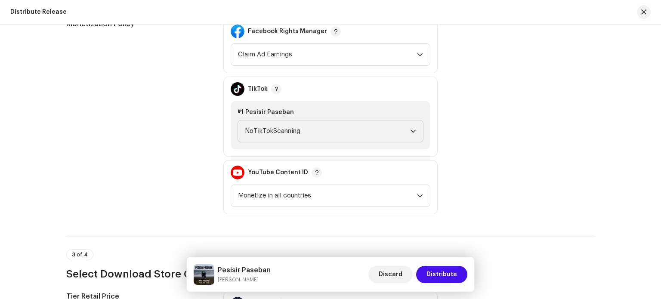
scroll to position [861, 0]
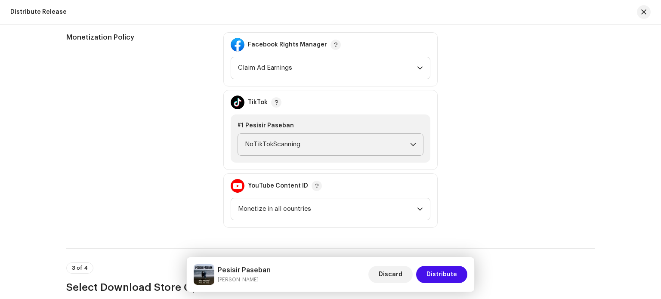
click at [376, 143] on span "NoTikTokScanning" at bounding box center [327, 145] width 165 height 22
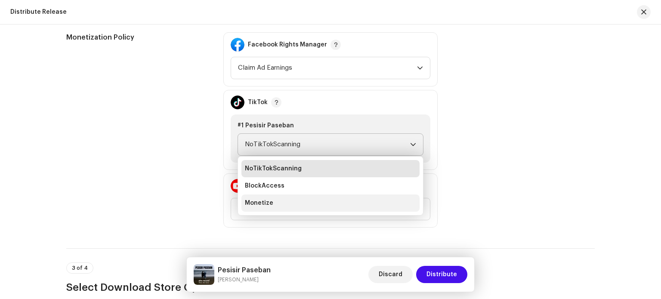
click at [279, 200] on li "Monetize" at bounding box center [330, 202] width 178 height 17
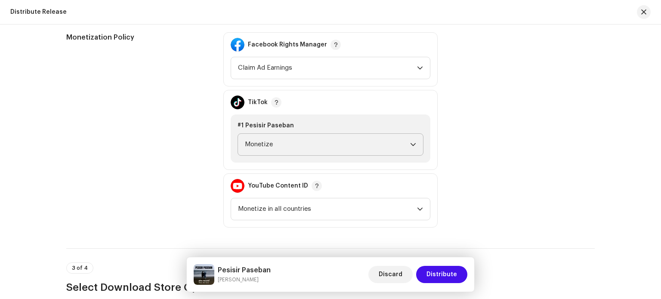
click at [464, 131] on div "Monetization Policy Facebook Rights Manager Claim Ad Earnings TikTok #1 Pesisir…" at bounding box center [330, 129] width 528 height 195
click at [448, 276] on span "Distribute" at bounding box center [441, 274] width 31 height 17
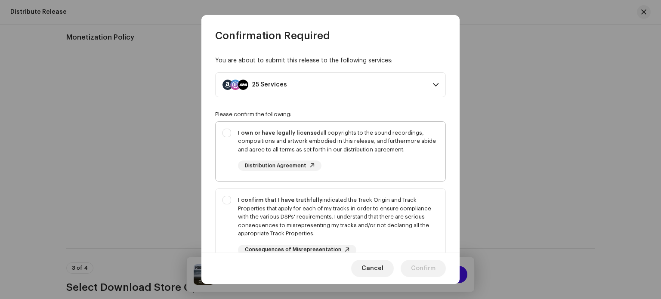
click at [225, 132] on div "I own or have legally licensed all copyrights to the sound recordings, composit…" at bounding box center [331, 150] width 230 height 56
checkbox input "true"
click at [227, 200] on div "I confirm that I have truthfully indicated the Track Origin and Track Propertie…" at bounding box center [331, 225] width 230 height 73
checkbox input "true"
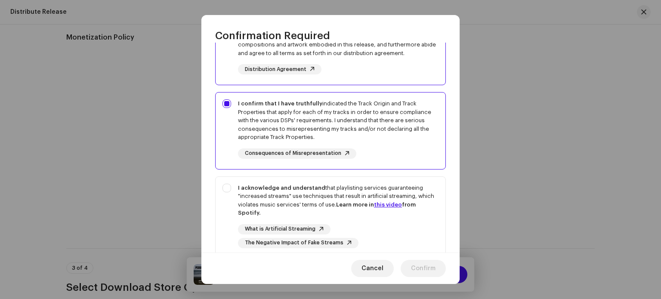
scroll to position [160, 0]
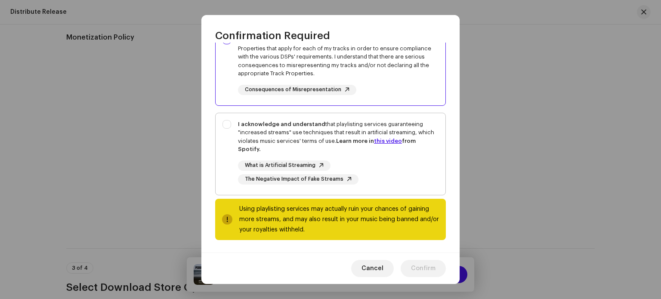
click at [227, 127] on div "I acknowledge and understand that playlisting services guaranteeing "increased …" at bounding box center [331, 152] width 230 height 78
checkbox input "true"
click at [427, 266] on span "Confirm" at bounding box center [423, 268] width 25 height 17
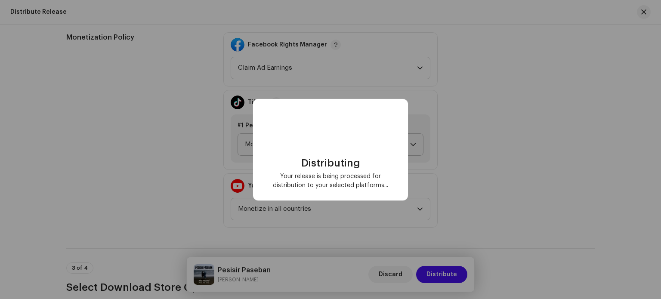
checkbox input "false"
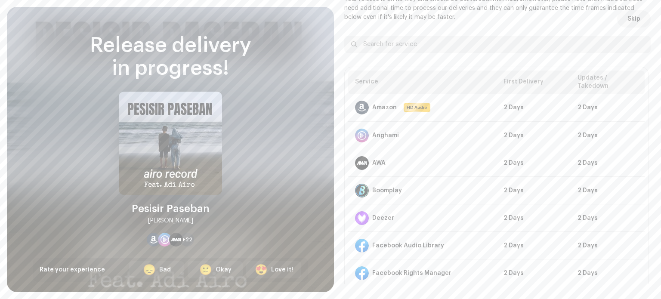
click at [342, 28] on div "Skip DSP Guidelines for Delivery Lead Time Your release is on its way and shoul…" at bounding box center [497, 149] width 327 height 285
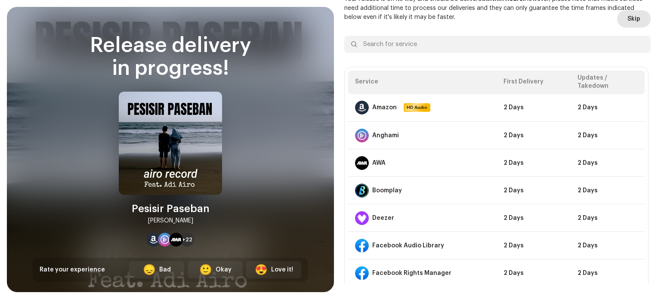
click at [627, 17] on span "Skip" at bounding box center [633, 18] width 13 height 17
